Goal: Transaction & Acquisition: Purchase product/service

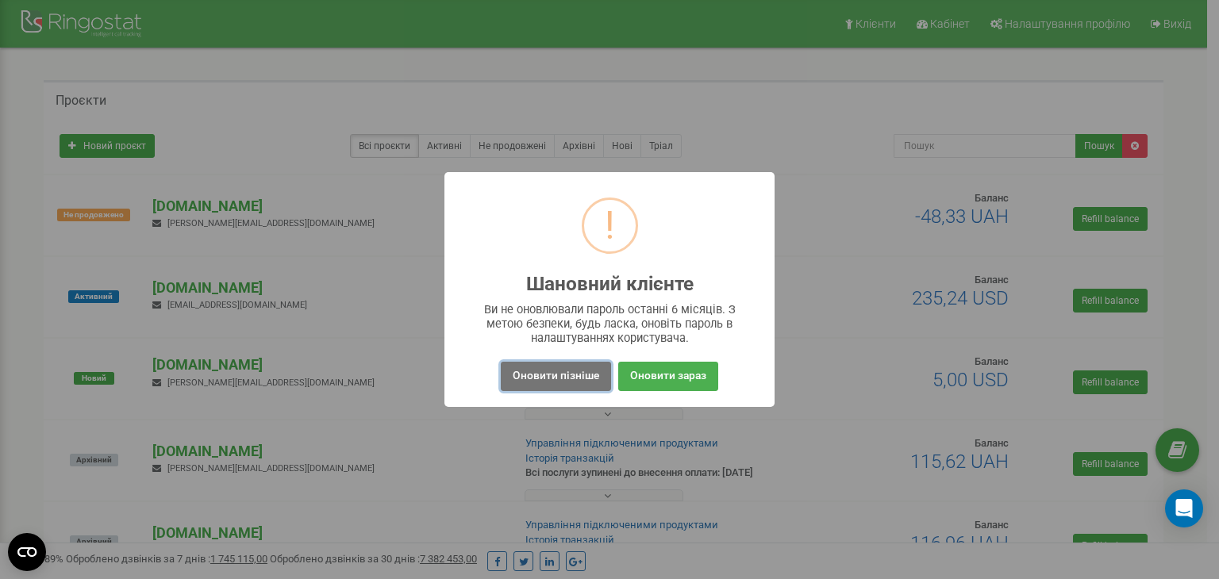
click at [568, 381] on button "Оновити пізніше" at bounding box center [556, 376] width 110 height 29
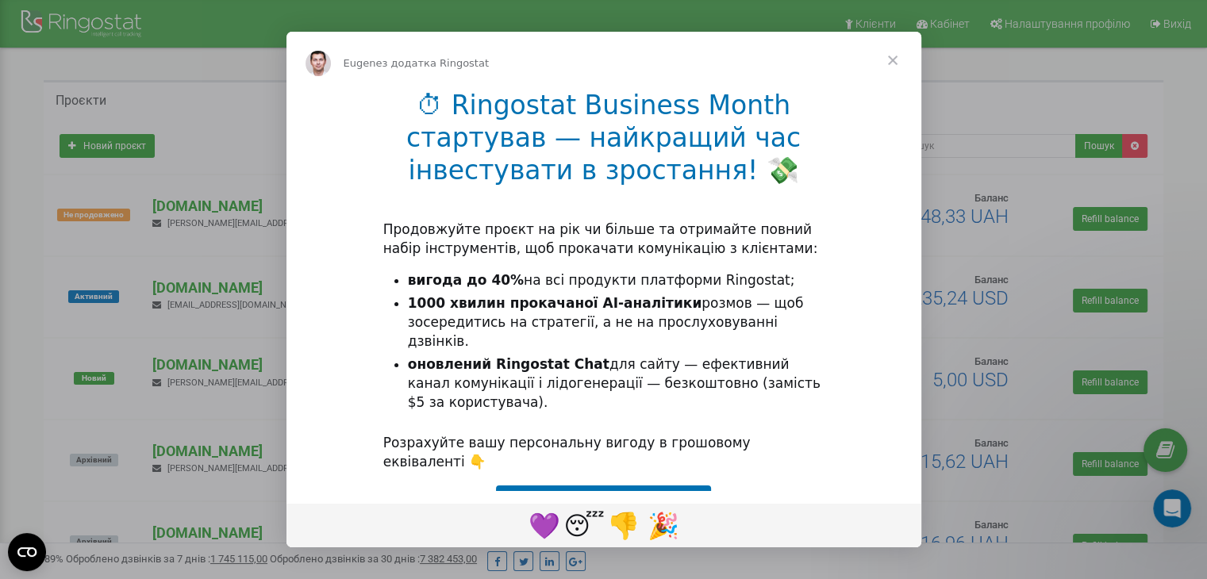
click at [892, 60] on span "Закрити" at bounding box center [892, 60] width 57 height 57
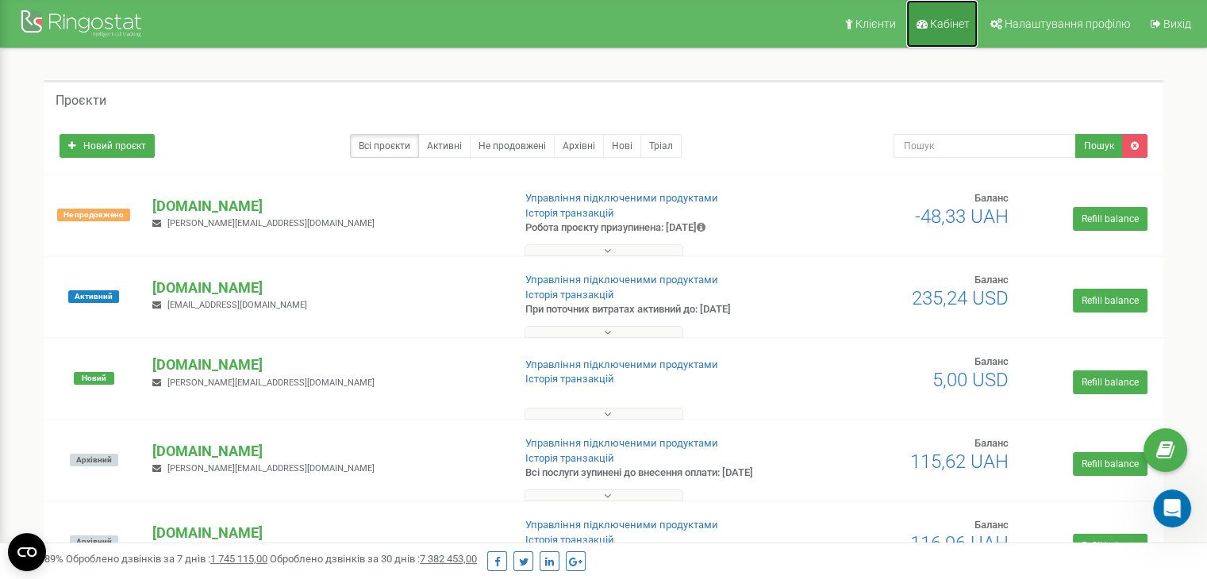
click at [952, 21] on span "Кабінет" at bounding box center [950, 23] width 40 height 13
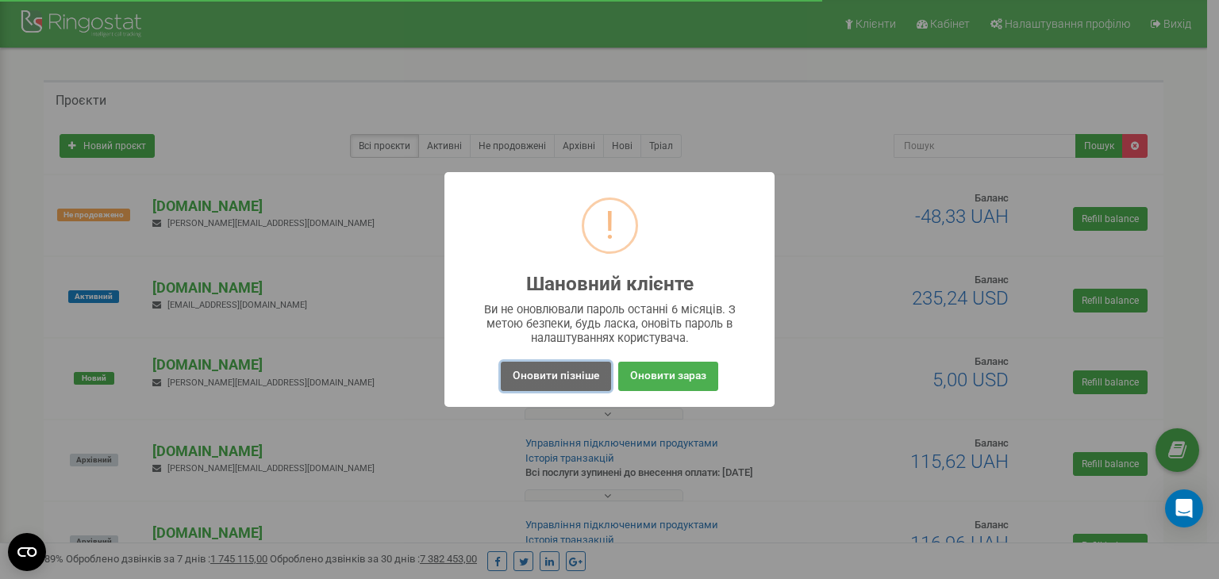
click at [529, 371] on button "Оновити пізніше" at bounding box center [556, 376] width 110 height 29
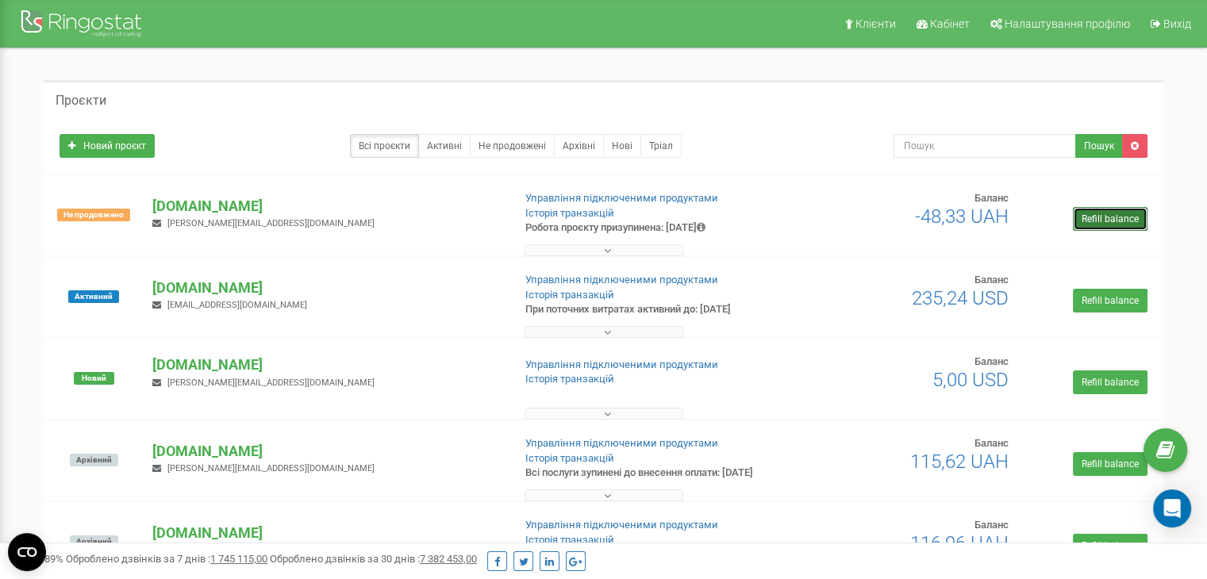
click at [1105, 225] on link "Refill balance" at bounding box center [1110, 219] width 75 height 24
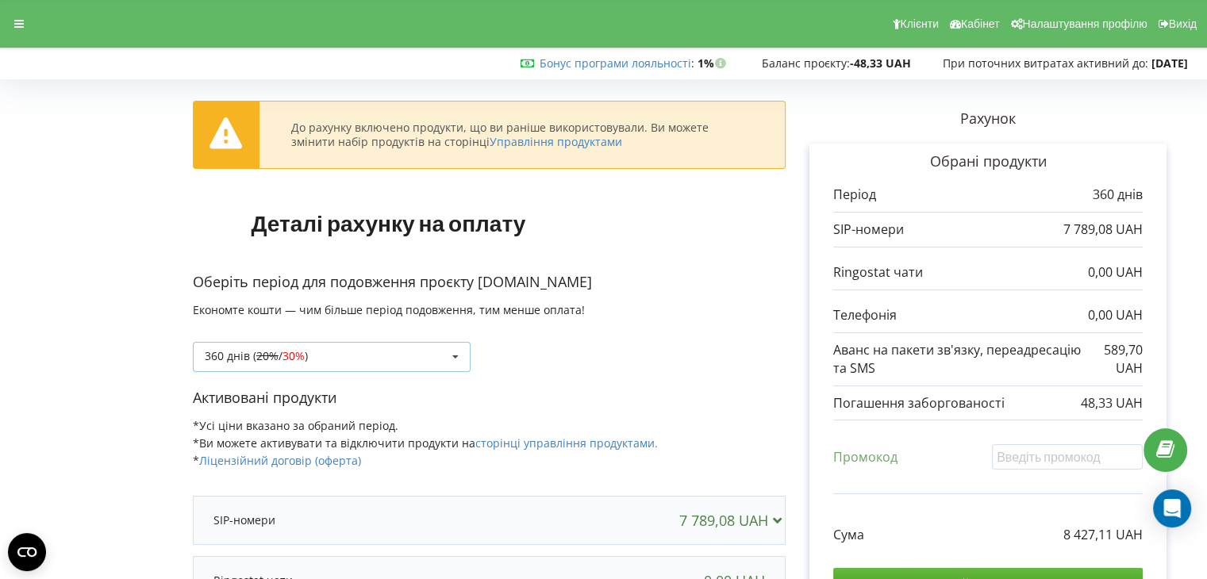
click at [359, 362] on div "360 днів ( 20% / 30% ) 360 днів ( 20% / 30% )" at bounding box center [332, 357] width 278 height 30
click at [541, 275] on p "Оберіть період для подовження проєкту new.frigat.net" at bounding box center [489, 282] width 593 height 21
click at [500, 147] on link "Управління продуктами" at bounding box center [556, 141] width 133 height 15
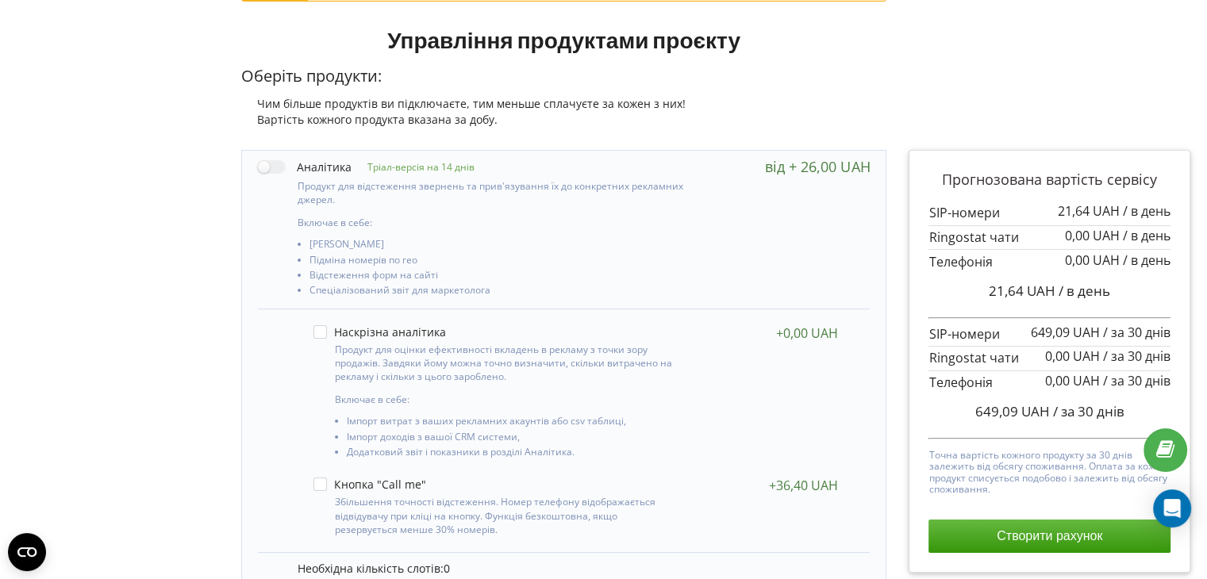
scroll to position [181, 0]
click at [474, 373] on p "Продукт для оцінки ефективності вкладень в рекламу з точки зору продажів. Завдя…" at bounding box center [508, 362] width 346 height 40
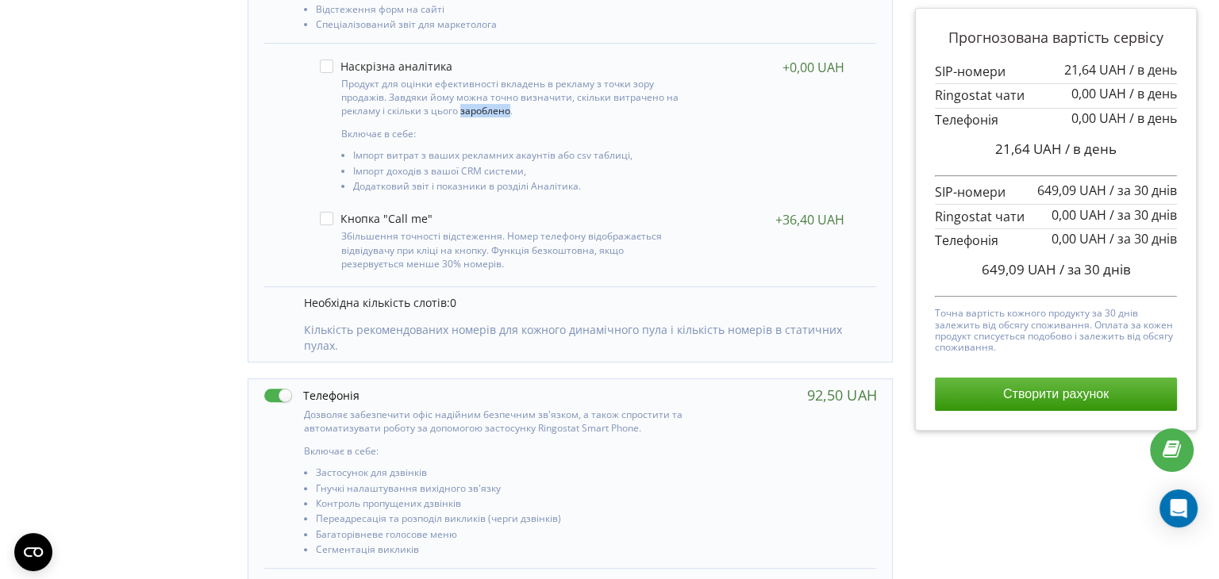
scroll to position [447, 0]
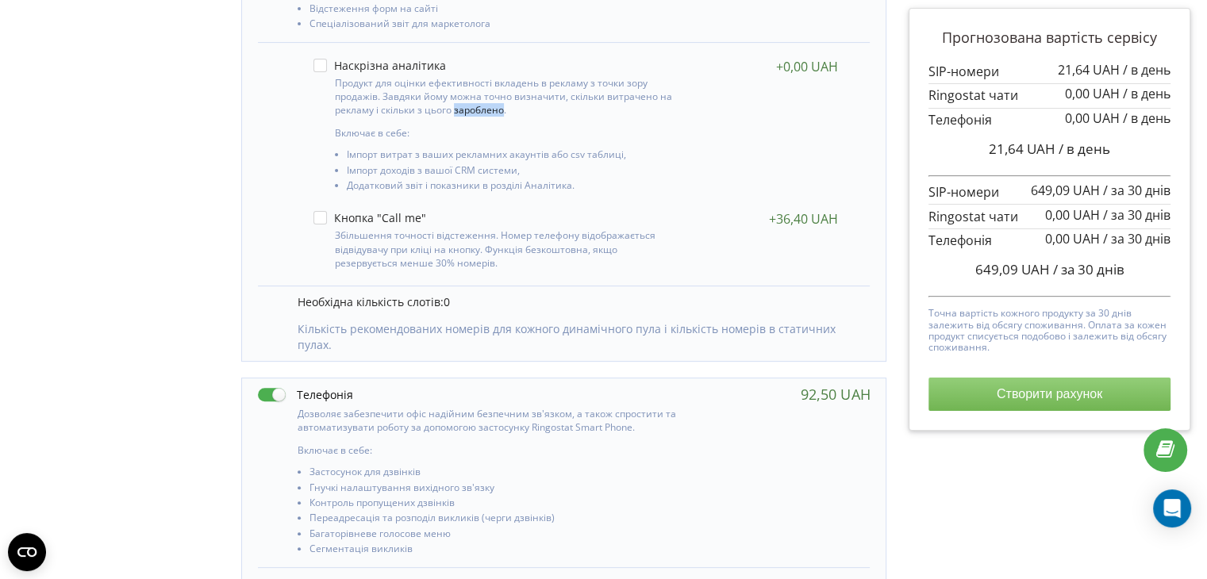
click at [1053, 397] on button "Створити рахунок" at bounding box center [1049, 394] width 242 height 33
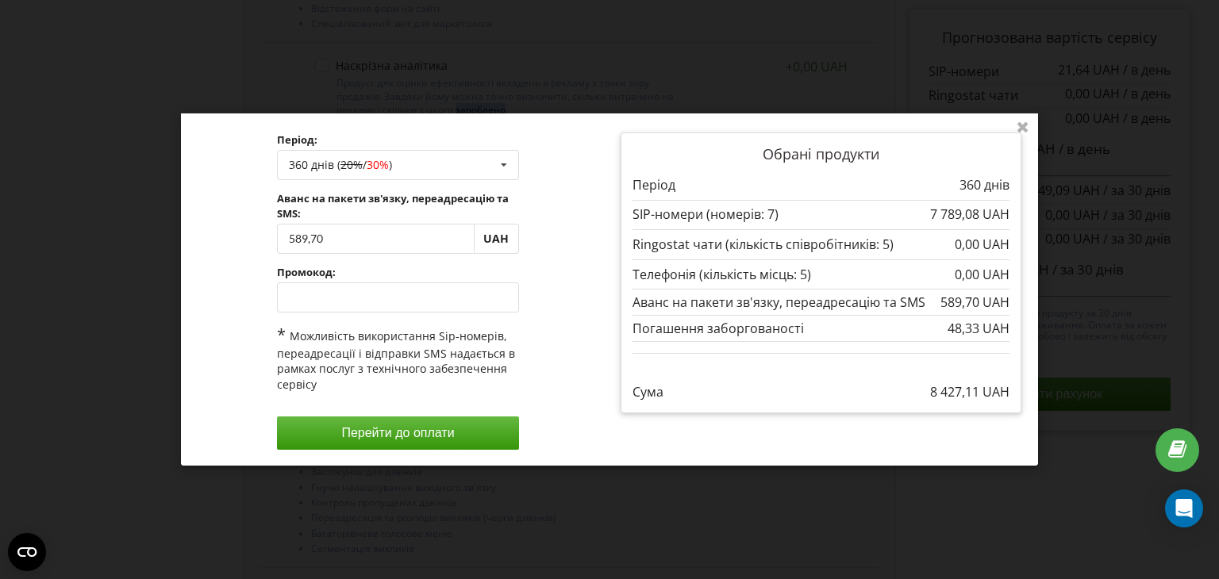
scroll to position [0, 0]
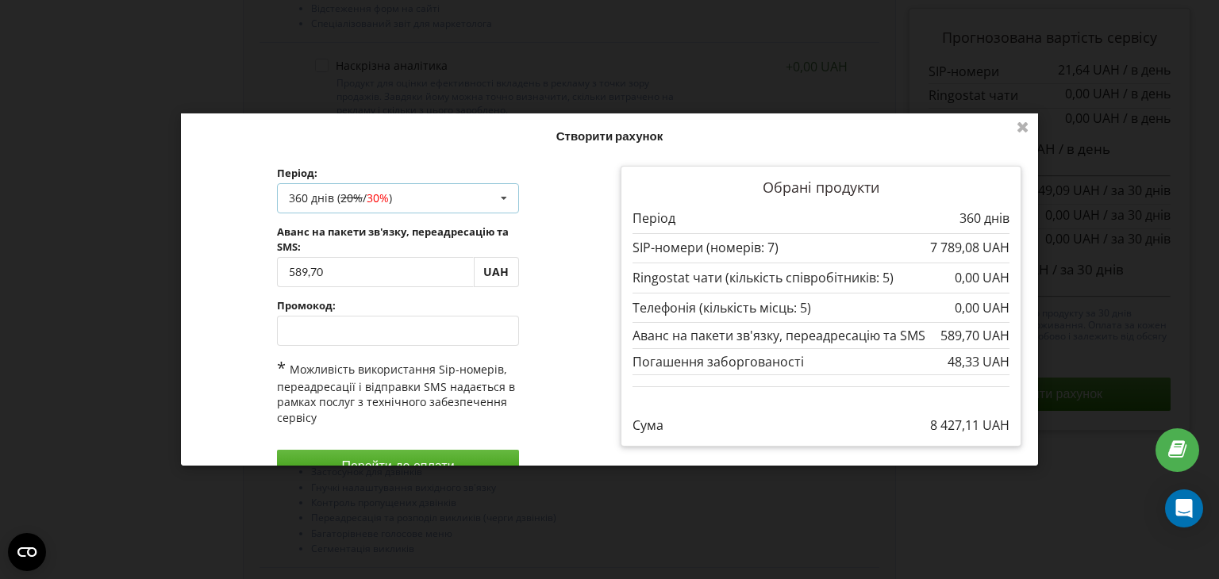
click at [387, 198] on span "30%" at bounding box center [378, 197] width 22 height 15
click at [197, 321] on div "Період: 360 днів ( 20% / 30% ) 360 днів ( 20% / 30% ) 30% / 40%" at bounding box center [397, 325] width 423 height 340
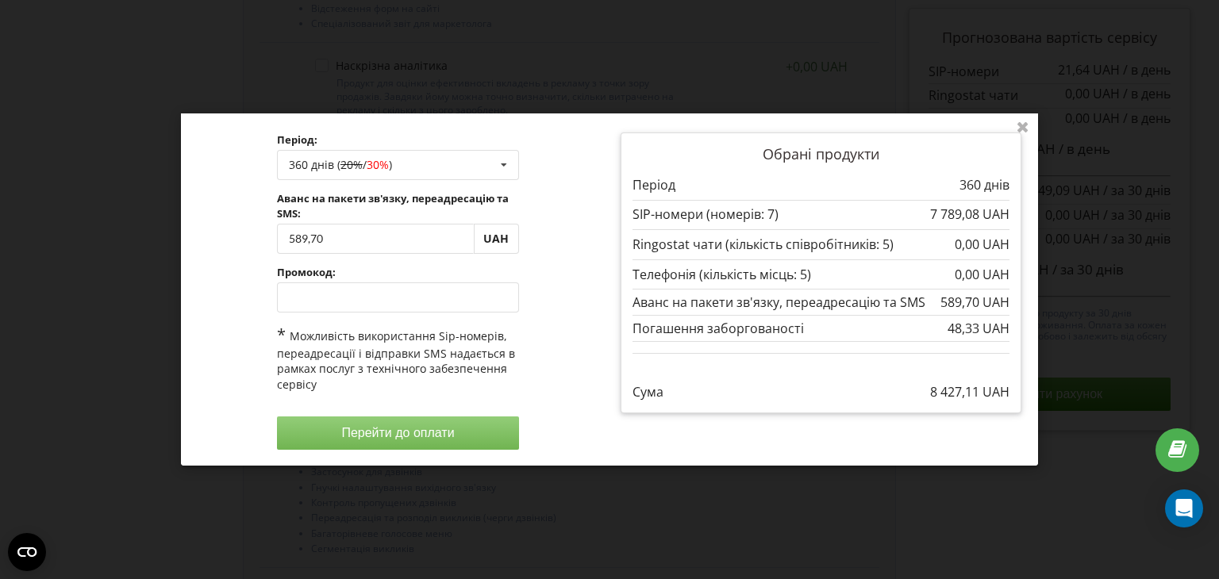
click at [410, 426] on button "Перейти до оплати" at bounding box center [398, 433] width 242 height 33
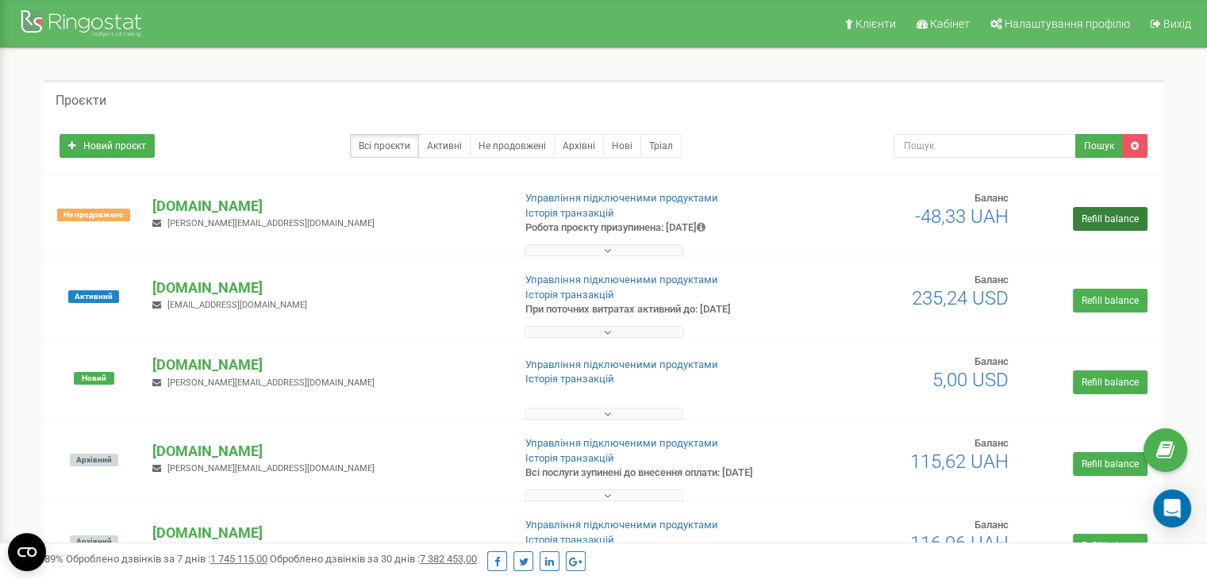
click at [1090, 221] on link "Refill balance" at bounding box center [1110, 219] width 75 height 24
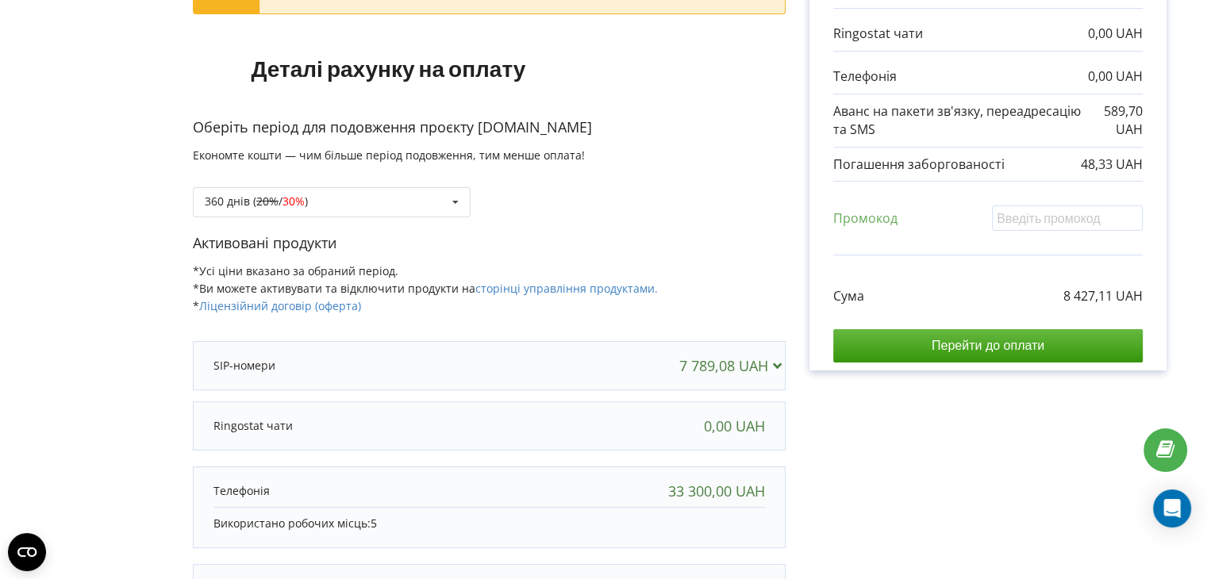
scroll to position [240, 0]
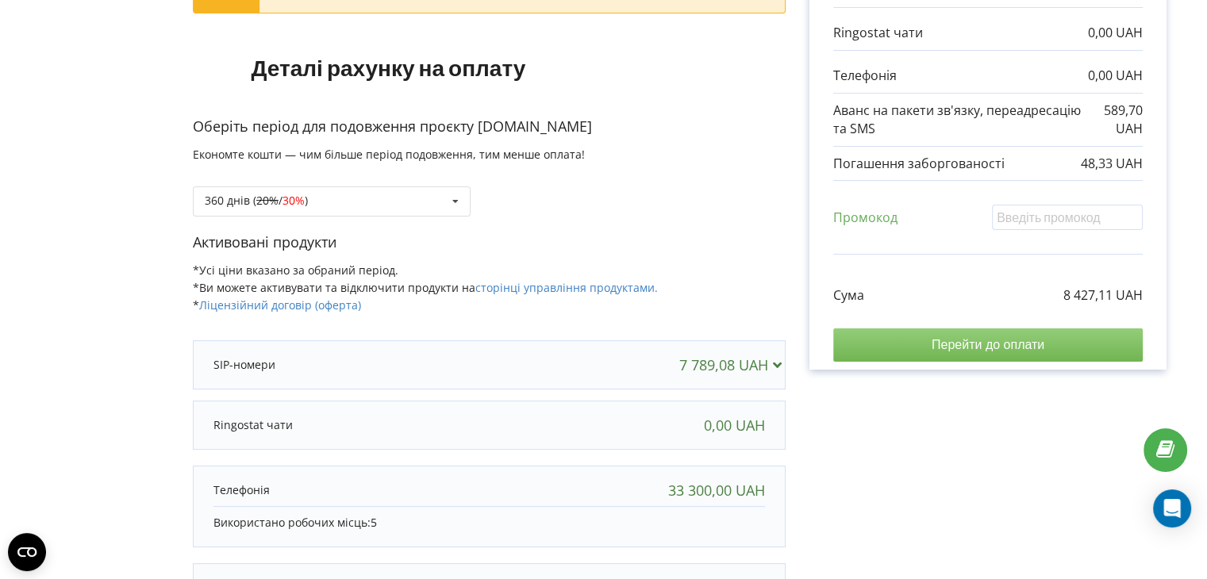
click at [1020, 347] on input "Перейти до оплати" at bounding box center [987, 345] width 309 height 33
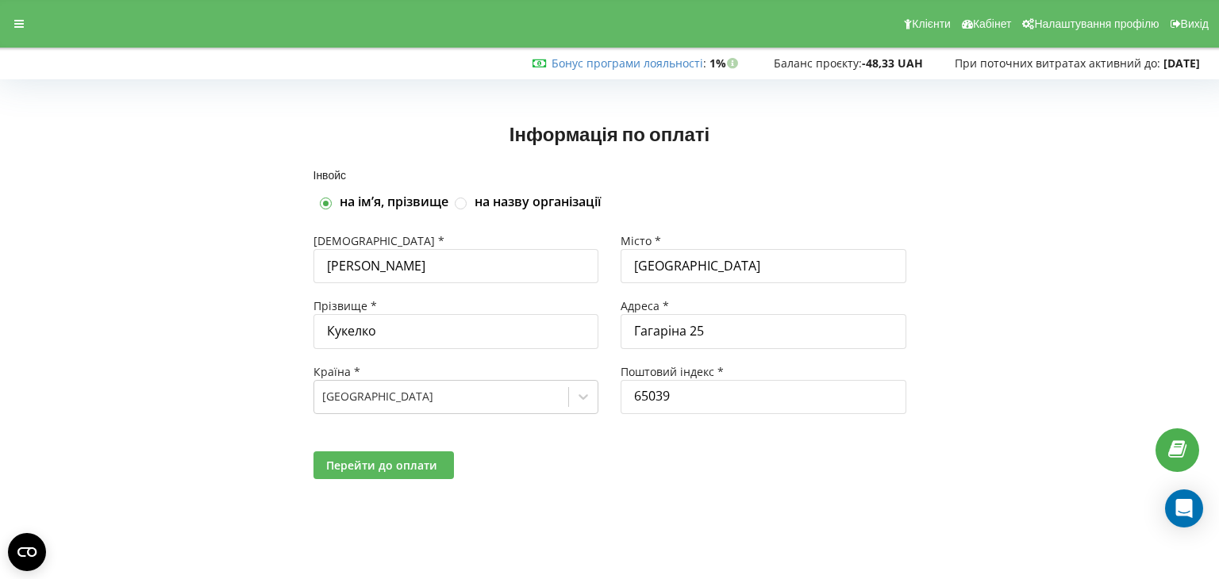
click at [394, 471] on span "Перейти до оплати" at bounding box center [381, 465] width 111 height 15
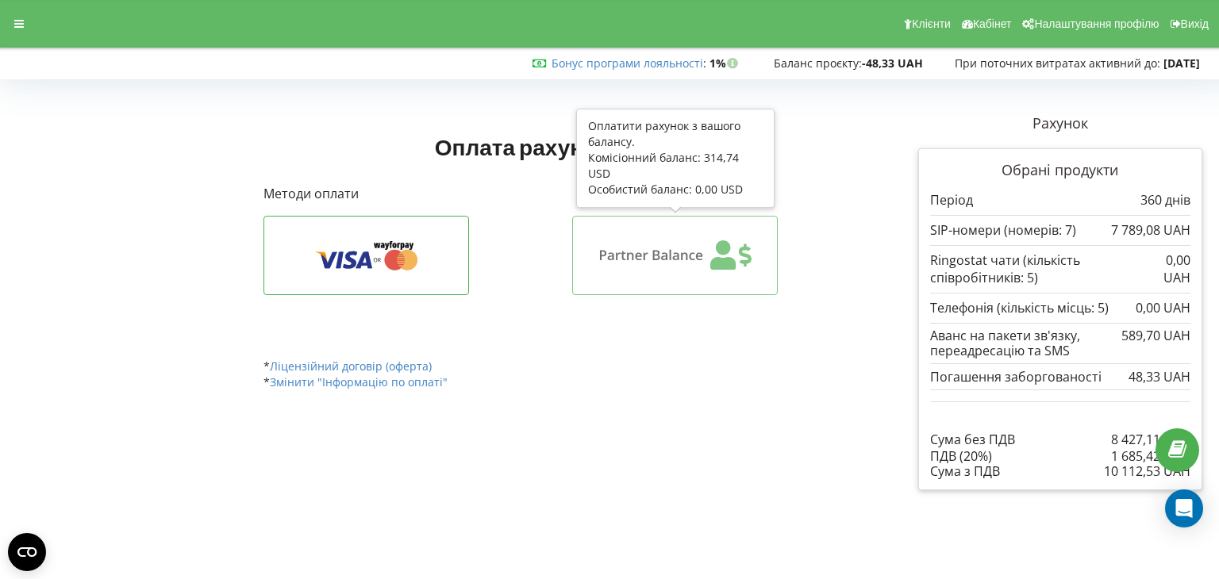
click at [682, 248] on icon at bounding box center [675, 255] width 156 height 30
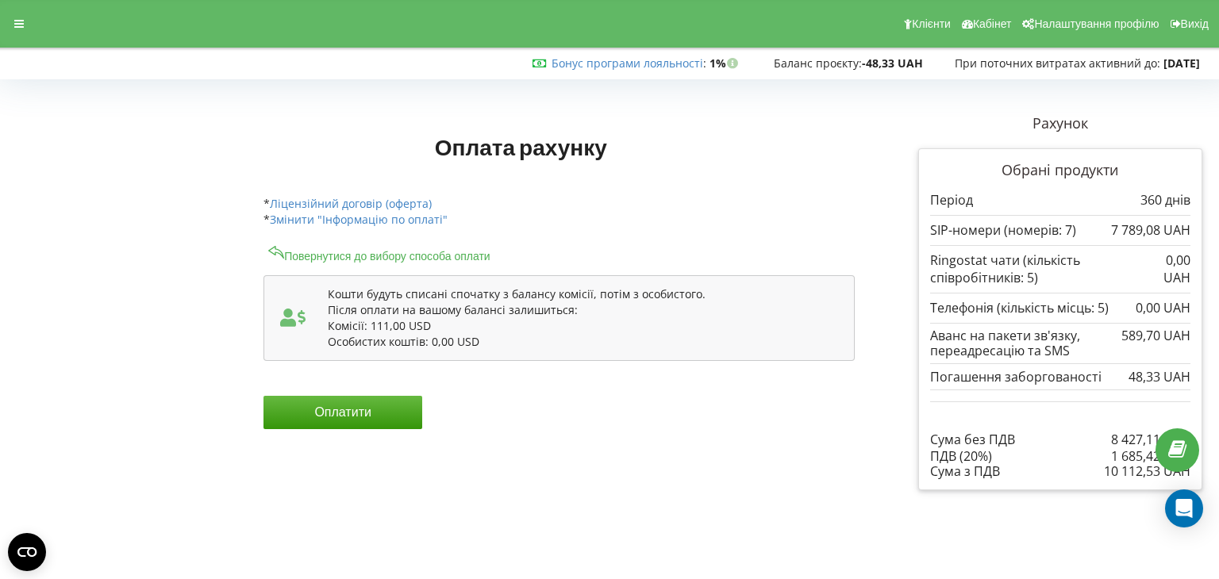
click at [598, 337] on div "Особистих коштів: 0,00 USD" at bounding box center [583, 342] width 510 height 16
click at [386, 425] on button "Оплатити" at bounding box center [342, 412] width 159 height 33
